Goal: Task Accomplishment & Management: Complete application form

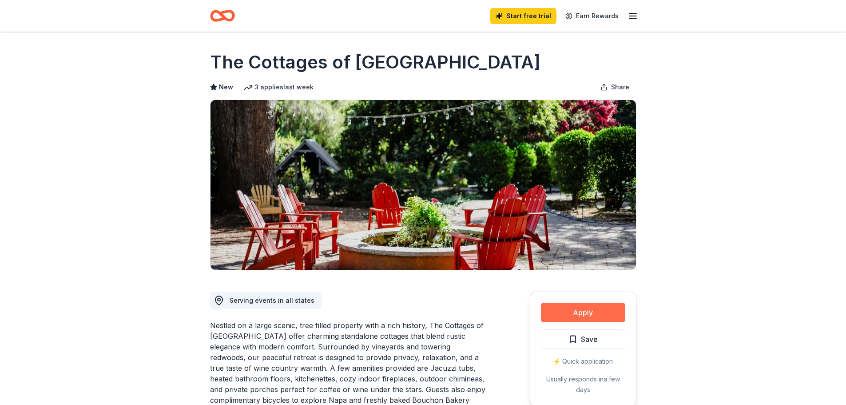
click at [582, 315] on button "Apply" at bounding box center [583, 313] width 84 height 20
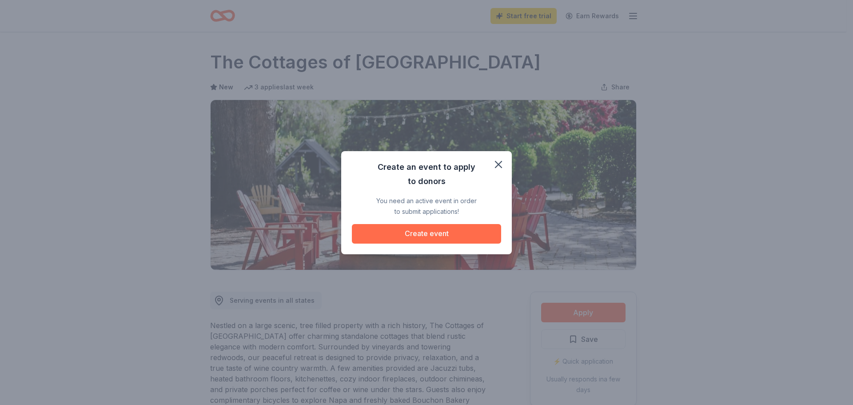
click at [371, 230] on button "Create event" at bounding box center [426, 234] width 149 height 20
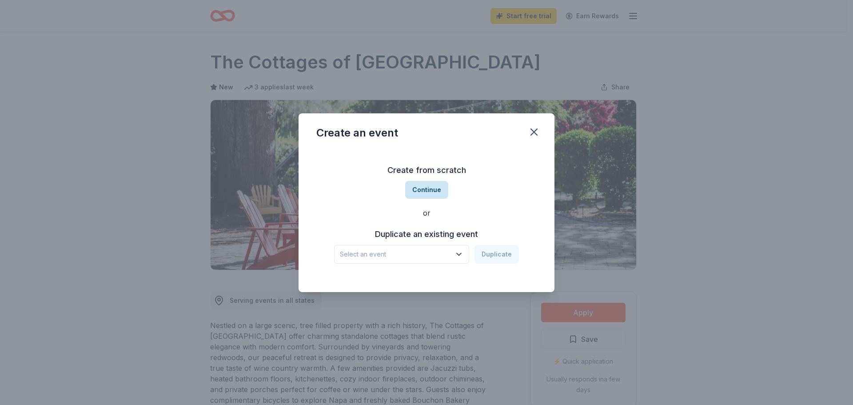
click at [424, 188] on button "Continue" at bounding box center [426, 190] width 43 height 18
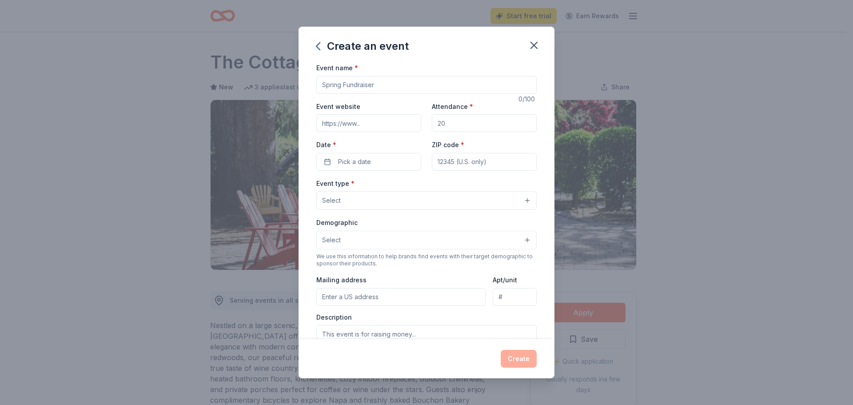
click at [371, 88] on input "Event name *" at bounding box center [426, 85] width 220 height 18
click at [427, 82] on input "Event name *" at bounding box center [426, 85] width 220 height 18
type input "D"
type input "A Day of Giving Peer-to-Peer Fundraiser"
